Goal: Task Accomplishment & Management: Use online tool/utility

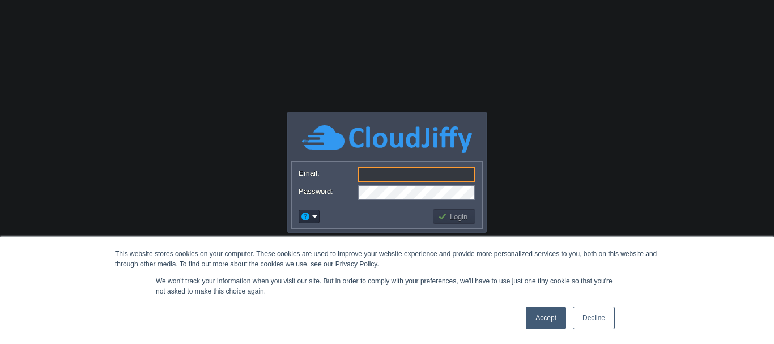
type input "[PERSON_NAME][EMAIL_ADDRESS][DOMAIN_NAME]"
click at [93, 71] on body "This website stores cookies on your computer. These cookies are used to improve…" at bounding box center [387, 172] width 774 height 344
click at [548, 311] on link "Accept" at bounding box center [546, 317] width 40 height 23
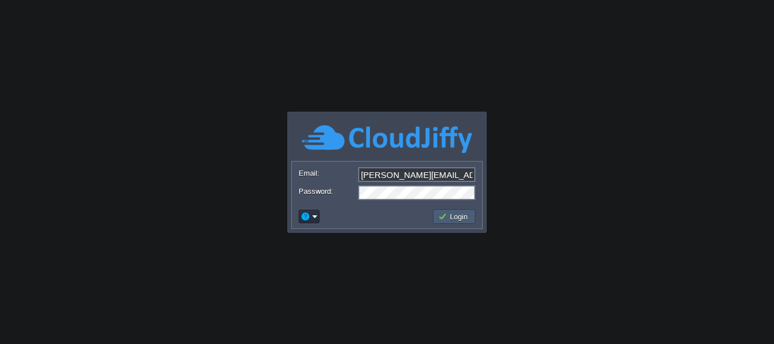
click at [455, 213] on button "Login" at bounding box center [454, 216] width 33 height 10
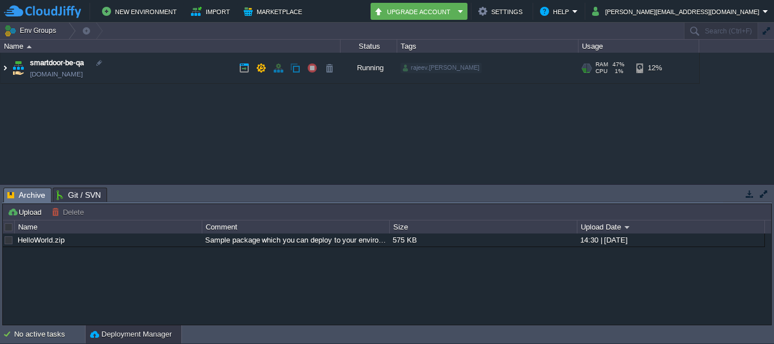
click at [3, 69] on img at bounding box center [5, 68] width 9 height 31
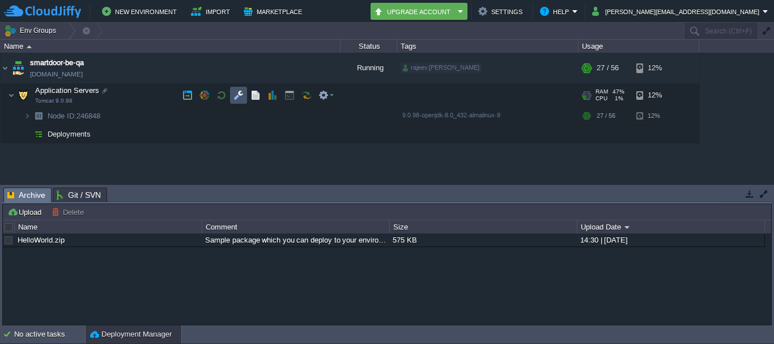
click at [237, 96] on button "button" at bounding box center [238, 95] width 10 height 10
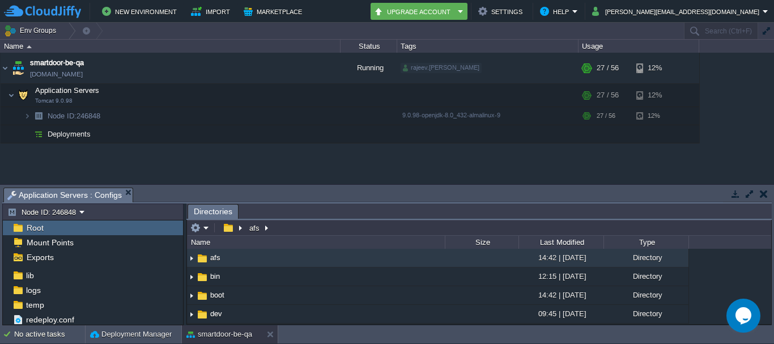
scroll to position [87, 0]
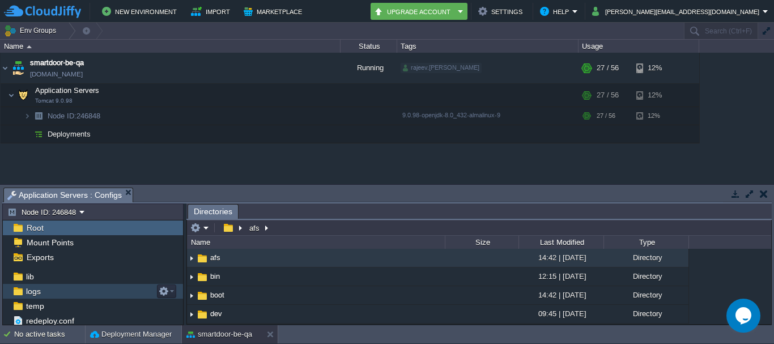
click at [46, 291] on div "logs" at bounding box center [93, 291] width 180 height 15
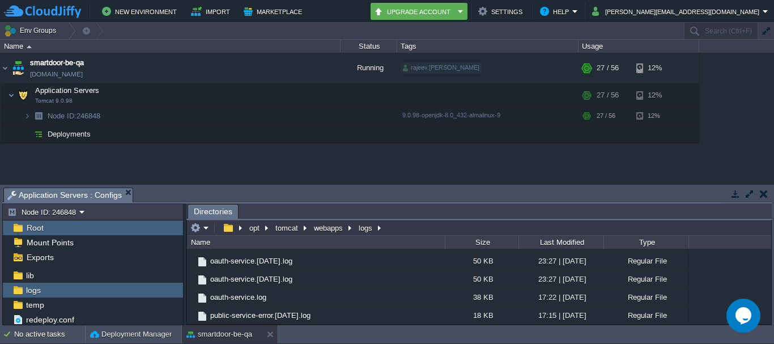
scroll to position [1185, 0]
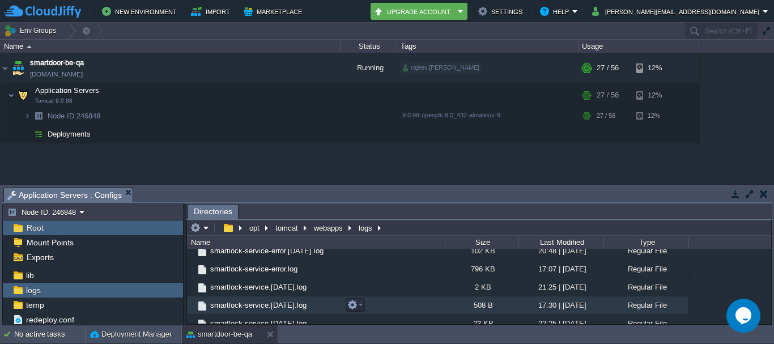
click at [266, 306] on span "smartlock-service.[DATE].log" at bounding box center [258, 305] width 100 height 10
drag, startPoint x: 266, startPoint y: 306, endPoint x: 240, endPoint y: 306, distance: 26.0
drag, startPoint x: 240, startPoint y: 306, endPoint x: 201, endPoint y: 305, distance: 39.1
drag, startPoint x: 201, startPoint y: 305, endPoint x: 80, endPoint y: 291, distance: 122.0
drag, startPoint x: 80, startPoint y: 291, endPoint x: 34, endPoint y: 290, distance: 45.9
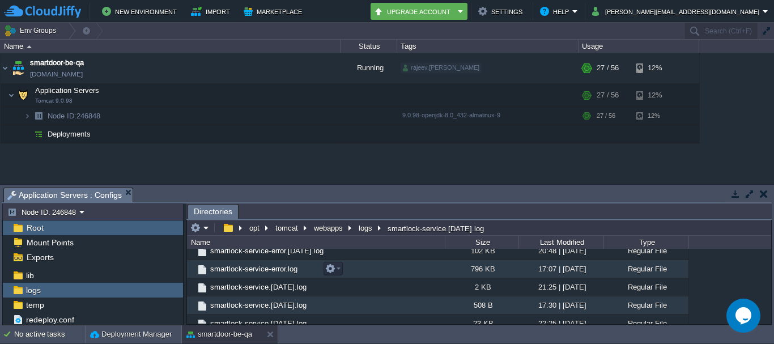
drag, startPoint x: 32, startPoint y: 290, endPoint x: 418, endPoint y: 274, distance: 386.6
click at [418, 274] on td "smartlock-service-error.log" at bounding box center [316, 269] width 258 height 18
click at [251, 308] on span "smartlock-service.[DATE].log" at bounding box center [258, 305] width 100 height 10
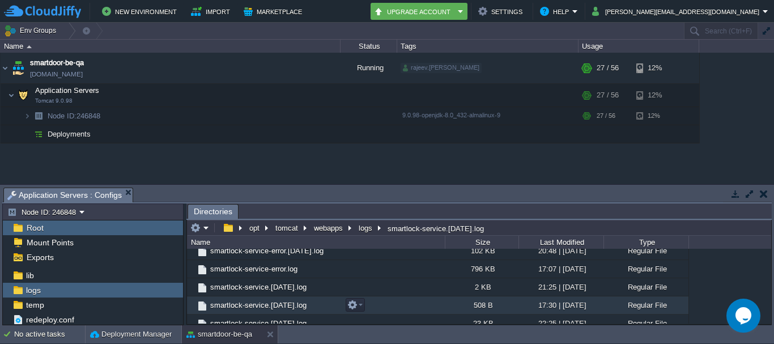
click at [251, 308] on span "smartlock-service.[DATE].log" at bounding box center [258, 305] width 100 height 10
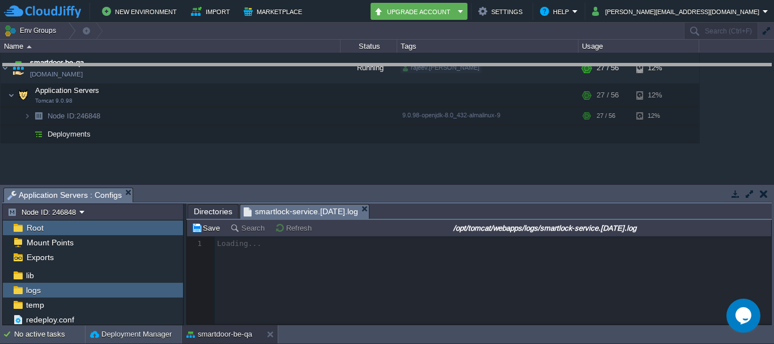
drag, startPoint x: 475, startPoint y: 202, endPoint x: 469, endPoint y: 79, distance: 122.4
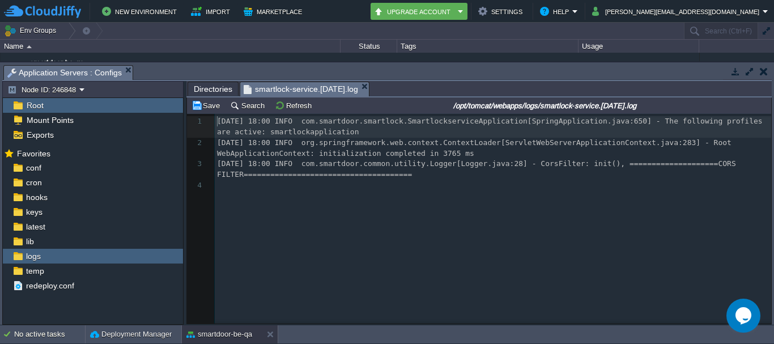
scroll to position [4, 0]
click at [289, 105] on button "Refresh" at bounding box center [295, 105] width 40 height 10
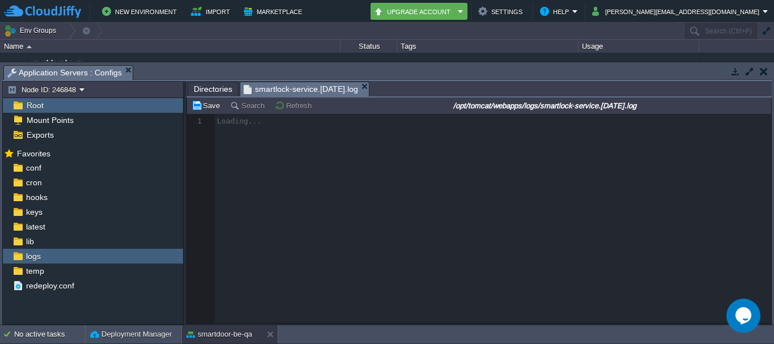
click at [199, 91] on span "Directories" at bounding box center [213, 89] width 39 height 14
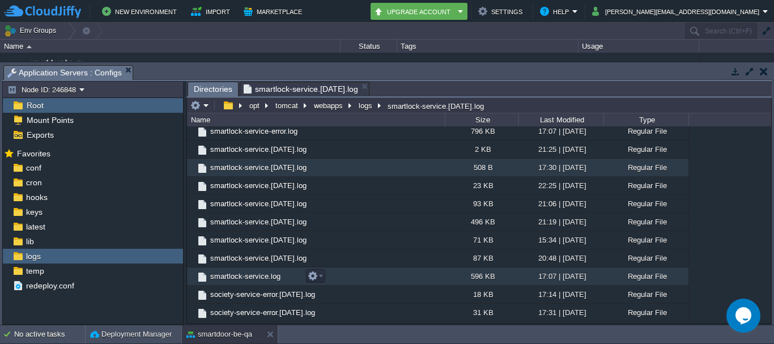
scroll to position [1271, 0]
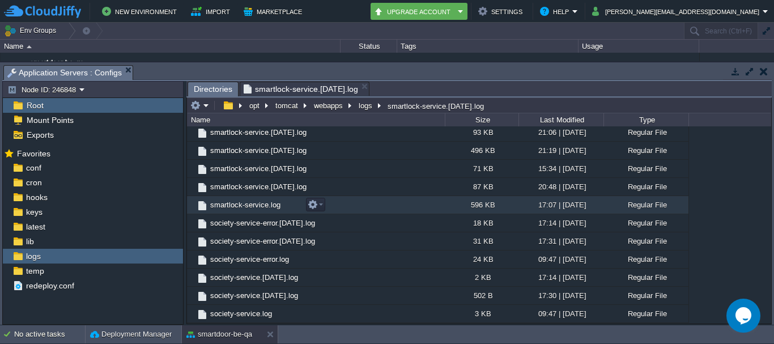
click at [244, 205] on span "smartlock-service.log" at bounding box center [245, 205] width 74 height 10
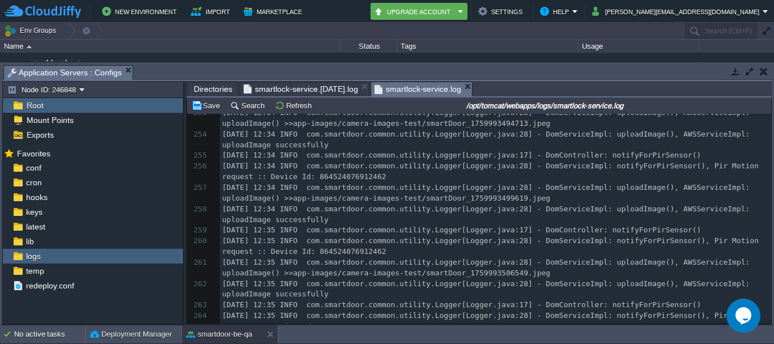
scroll to position [6343, 0]
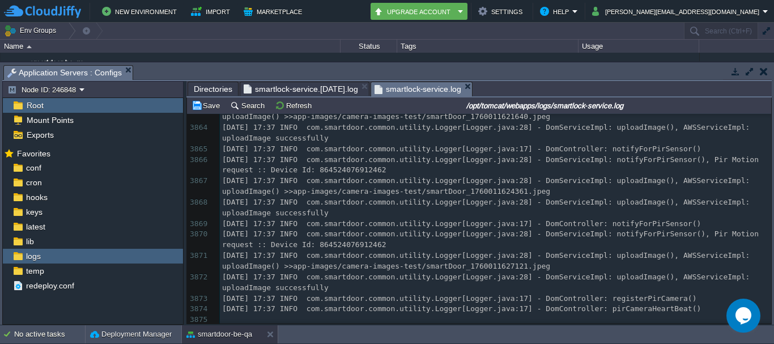
drag, startPoint x: 767, startPoint y: 128, endPoint x: 35, endPoint y: 25, distance: 738.9
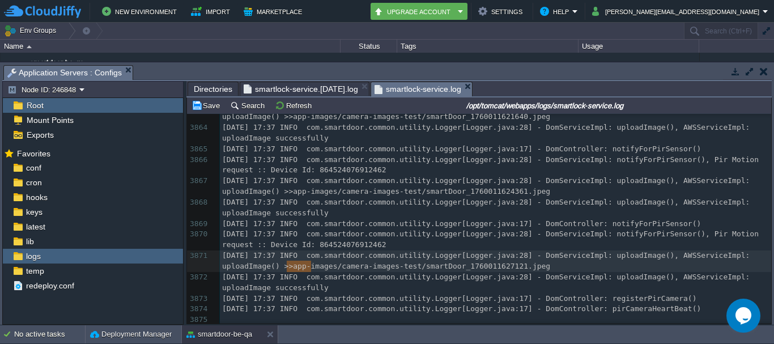
type textarea "app-images/c"
drag, startPoint x: 287, startPoint y: 267, endPoint x: 318, endPoint y: 267, distance: 31.7
click at [72, 257] on div "logs" at bounding box center [93, 256] width 180 height 15
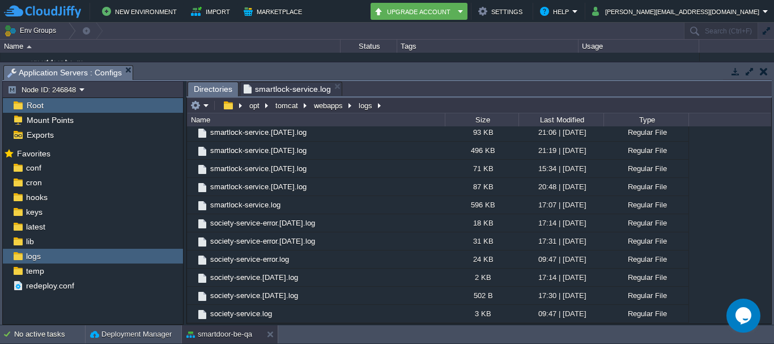
click at [300, 91] on span "smartlock-service.log" at bounding box center [287, 89] width 87 height 14
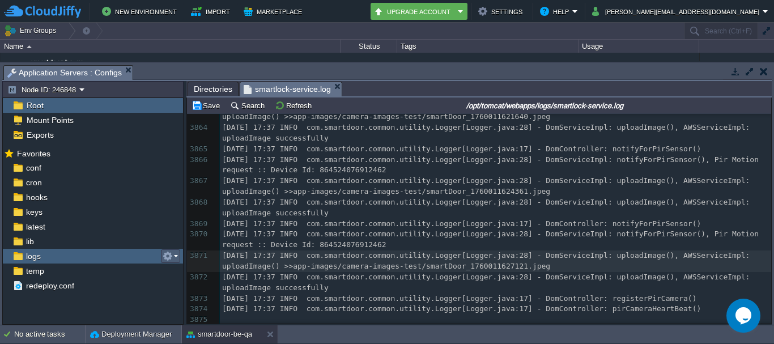
click at [178, 263] on td at bounding box center [170, 256] width 19 height 14
click at [479, 264] on span "[DATE] 17:37 INFO com.smartdoor.common.utility.Logger[Logger.java:28] - DomServ…" at bounding box center [488, 260] width 532 height 19
type textarea "smartDoor_1760011627121"
type textarea "_1760011627121.jpeg"
